Goal: Task Accomplishment & Management: Manage account settings

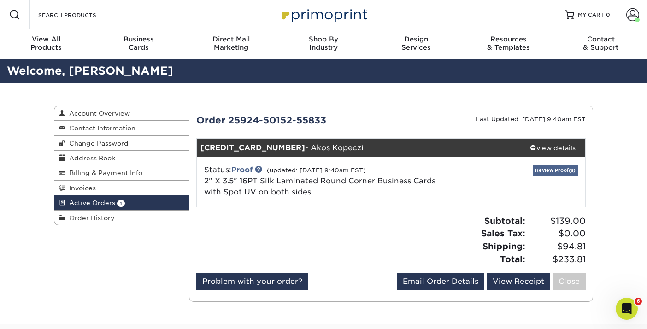
click at [543, 170] on link "Review Proof(s)" at bounding box center [555, 170] width 45 height 12
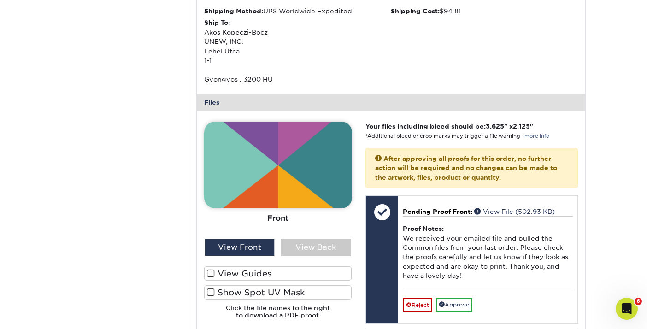
scroll to position [328, 0]
click at [304, 243] on div "View Back" at bounding box center [316, 248] width 70 height 18
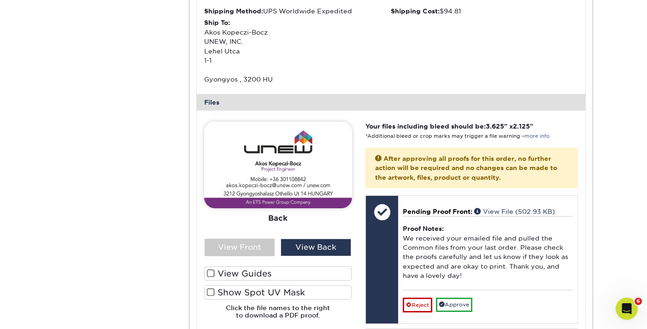
click at [211, 269] on span at bounding box center [211, 273] width 8 height 9
click at [0, 0] on input "View Guides" at bounding box center [0, 0] width 0 height 0
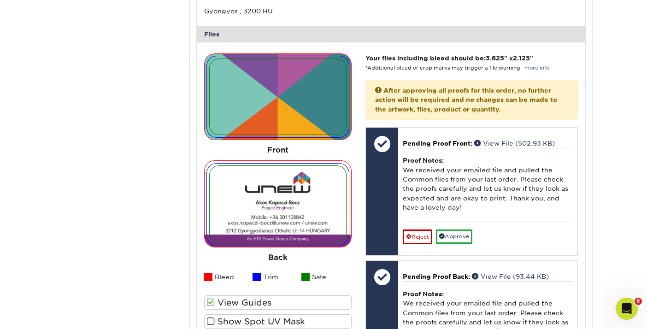
scroll to position [410, 0]
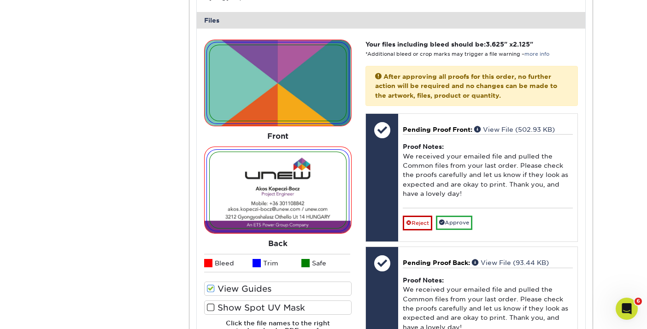
click at [211, 284] on span at bounding box center [211, 288] width 8 height 9
click at [0, 0] on input "View Guides" at bounding box center [0, 0] width 0 height 0
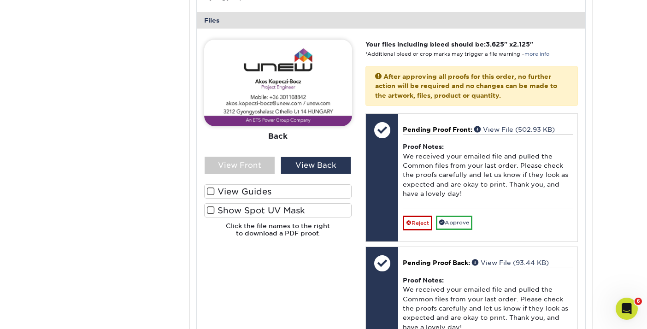
click at [211, 206] on span at bounding box center [211, 210] width 8 height 9
click at [0, 0] on input "Show Spot UV Mask" at bounding box center [0, 0] width 0 height 0
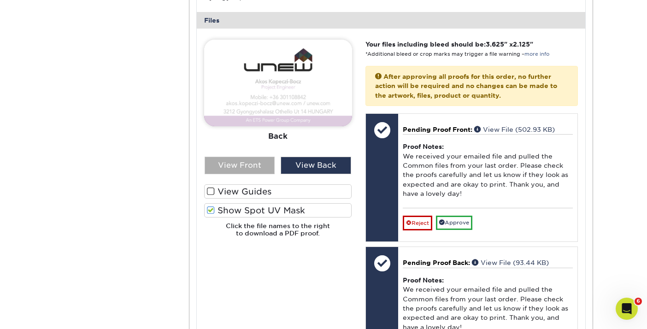
click at [229, 164] on div "View Front" at bounding box center [240, 166] width 70 height 18
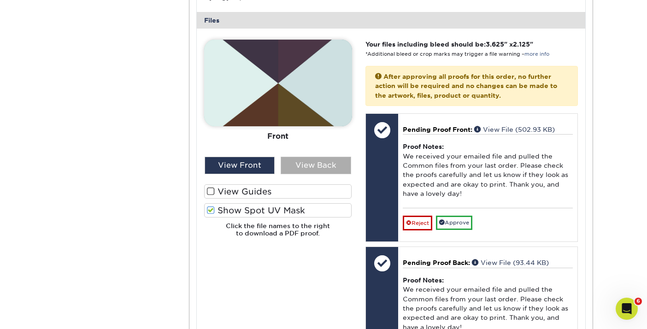
click at [309, 159] on div "View Back" at bounding box center [316, 166] width 70 height 18
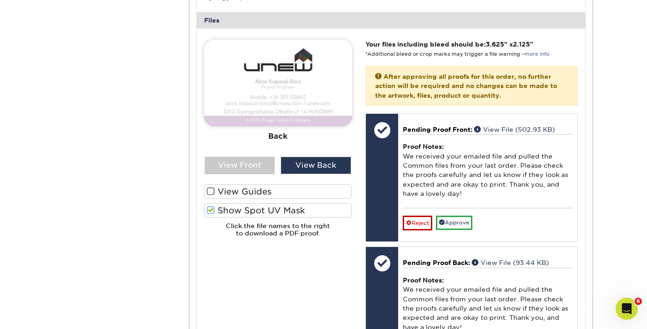
click at [210, 206] on span at bounding box center [211, 210] width 8 height 9
click at [0, 0] on input "Show Spot UV Mask" at bounding box center [0, 0] width 0 height 0
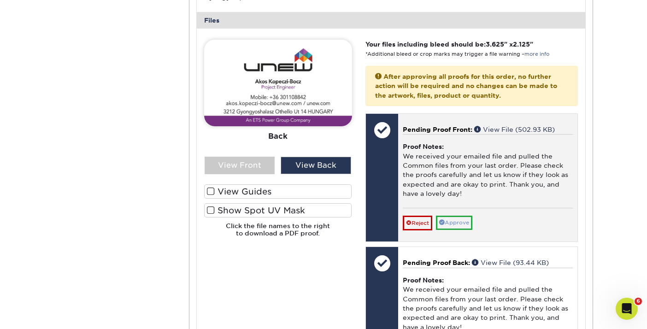
click at [455, 216] on link "Approve" at bounding box center [454, 223] width 36 height 14
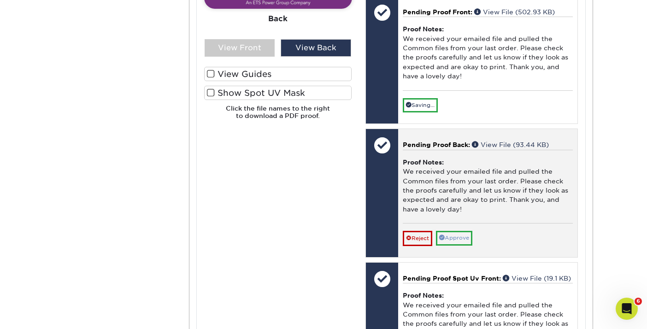
scroll to position [528, 0]
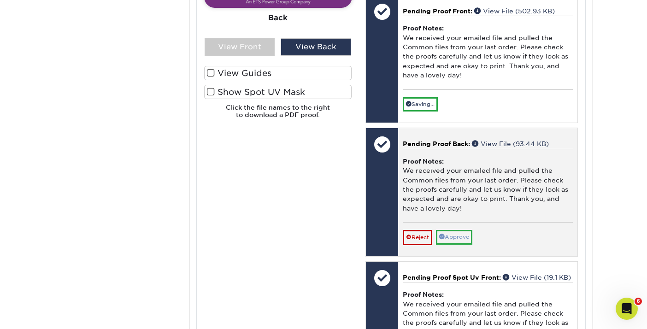
click at [459, 231] on link "Approve" at bounding box center [454, 237] width 36 height 14
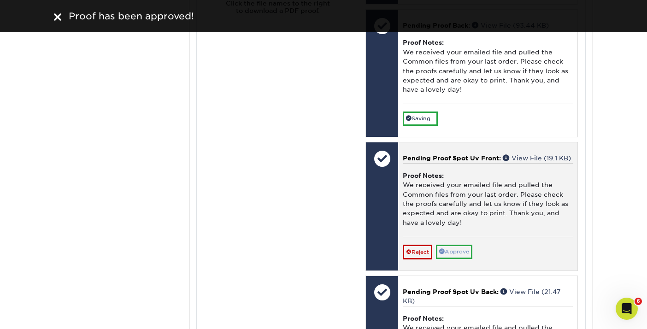
scroll to position [633, 0]
click at [454, 252] on link "Approve" at bounding box center [454, 251] width 36 height 14
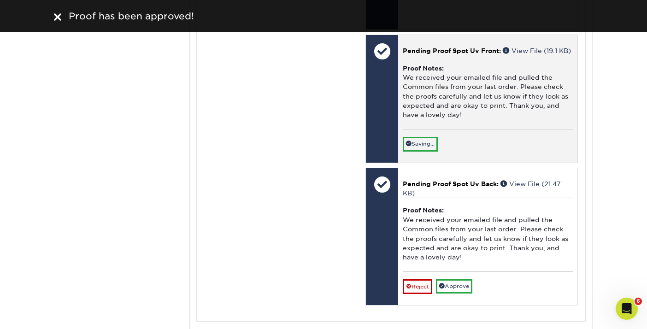
scroll to position [727, 0]
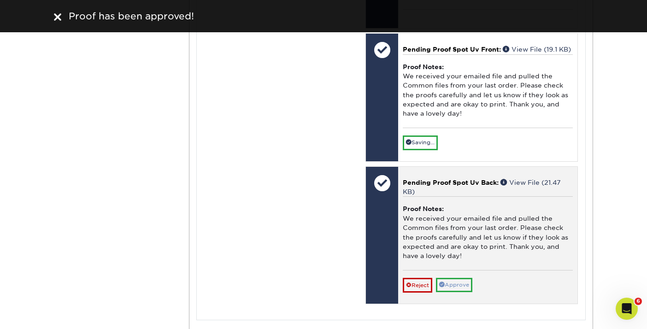
click at [455, 284] on link "Approve" at bounding box center [454, 285] width 36 height 14
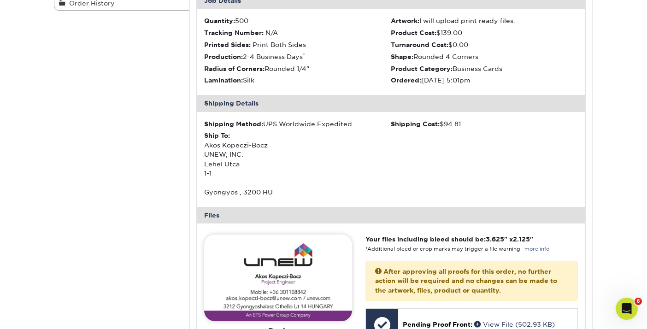
scroll to position [212, 0]
